Goal: Task Accomplishment & Management: Manage account settings

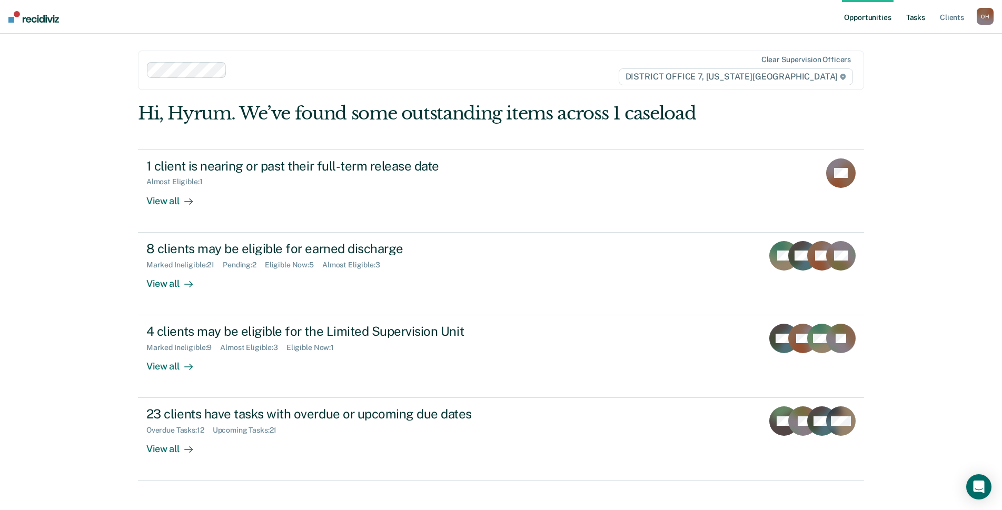
click at [917, 26] on link "Tasks" at bounding box center [915, 17] width 23 height 34
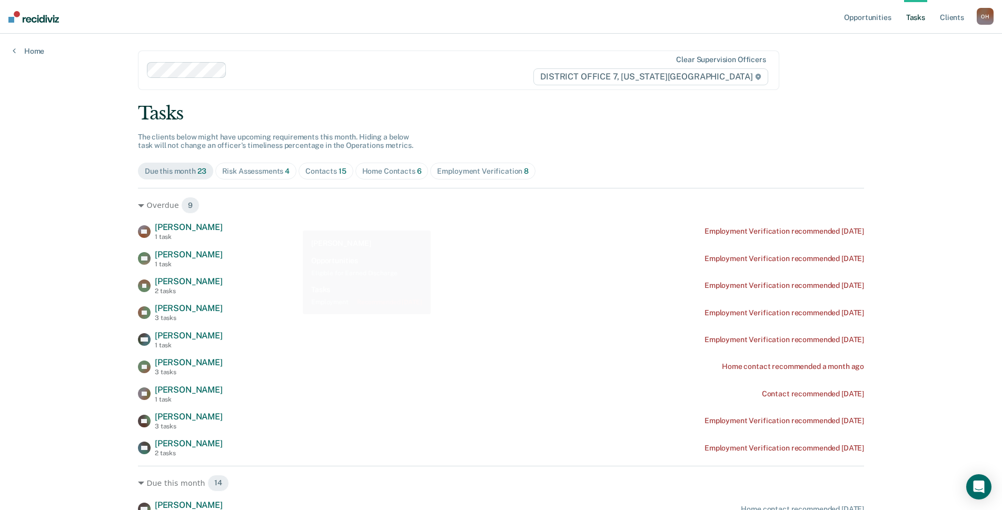
click at [224, 172] on div "Risk Assessments 4" at bounding box center [256, 171] width 68 height 9
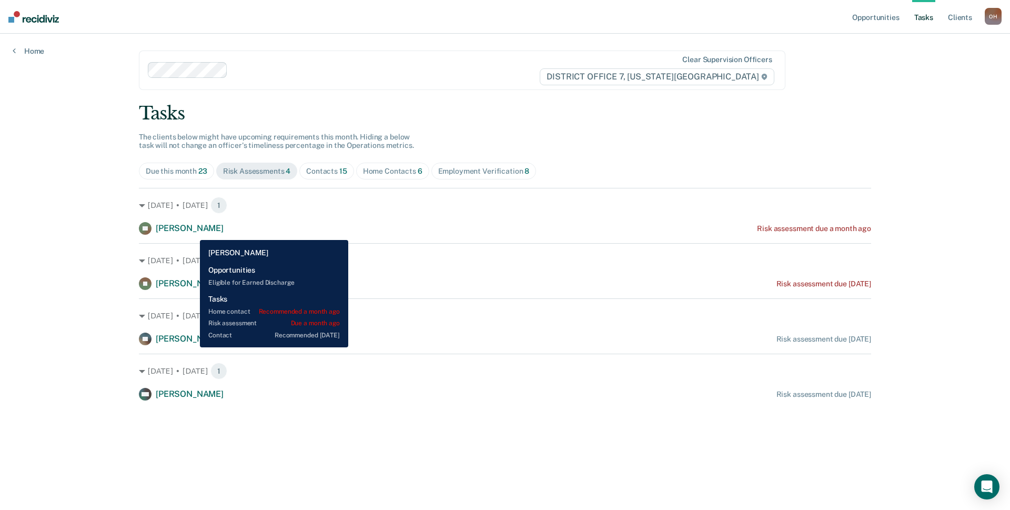
click at [192, 230] on span "[PERSON_NAME]" at bounding box center [190, 228] width 68 height 10
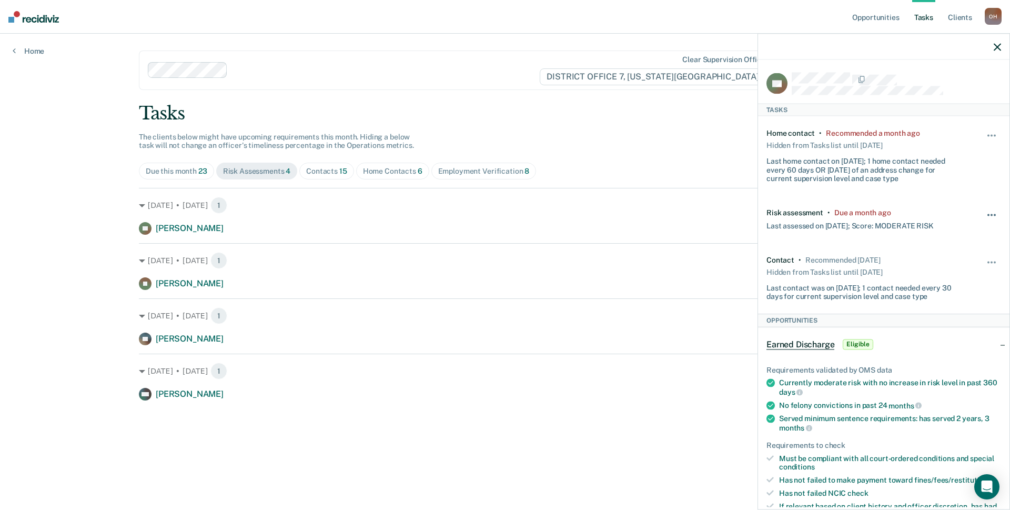
click at [984, 216] on button "button" at bounding box center [993, 220] width 18 height 17
click at [926, 267] on button "7 days" at bounding box center [964, 265] width 76 height 17
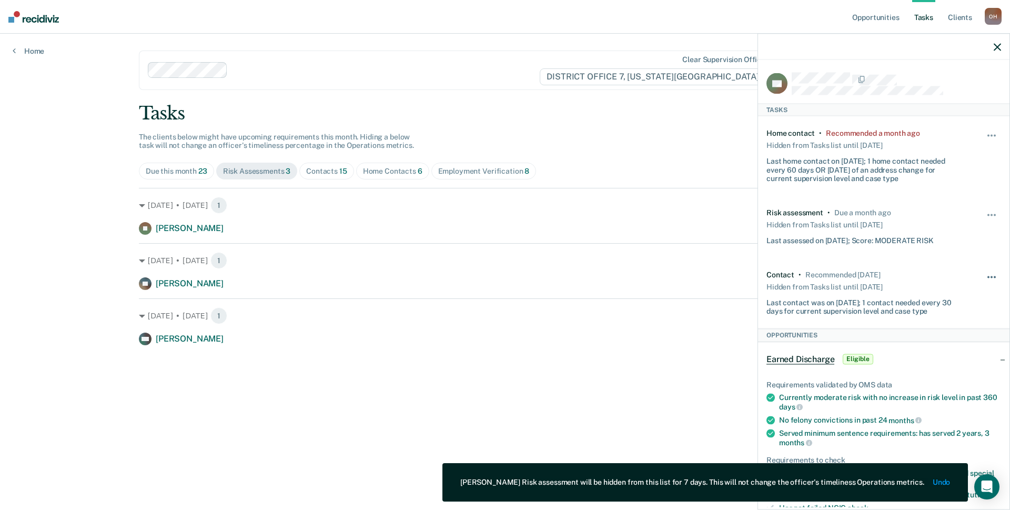
click at [984, 274] on button "button" at bounding box center [993, 282] width 18 height 17
click at [926, 325] on button "7 days" at bounding box center [964, 327] width 76 height 17
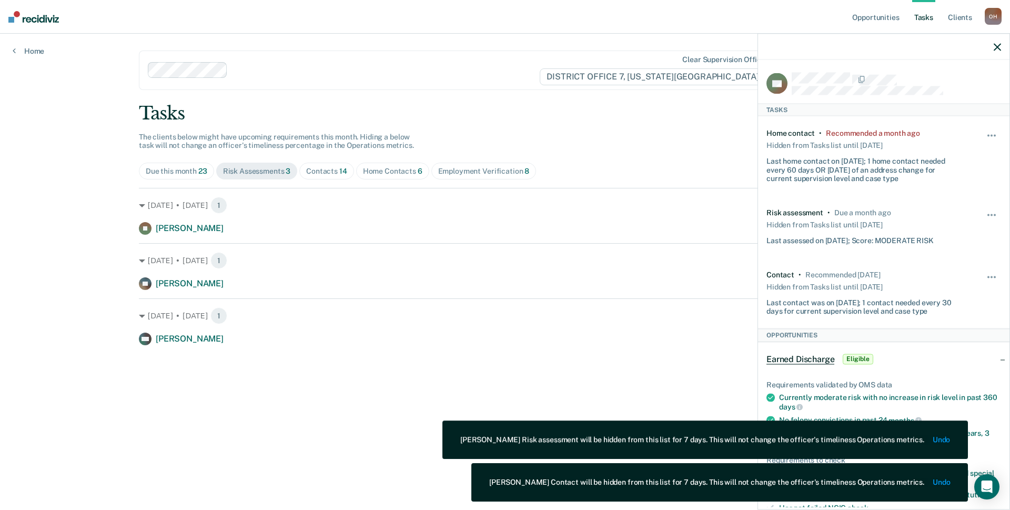
click at [995, 47] on icon "button" at bounding box center [997, 46] width 7 height 7
